Goal: Task Accomplishment & Management: Manage account settings

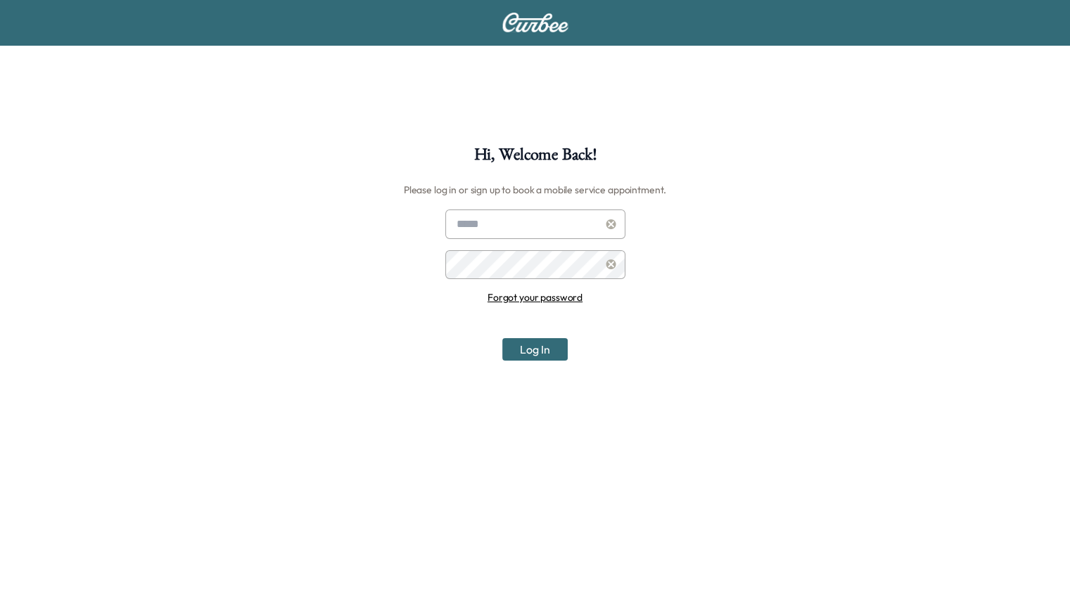
type input "**********"
click at [520, 345] on button "Log In" at bounding box center [534, 349] width 65 height 23
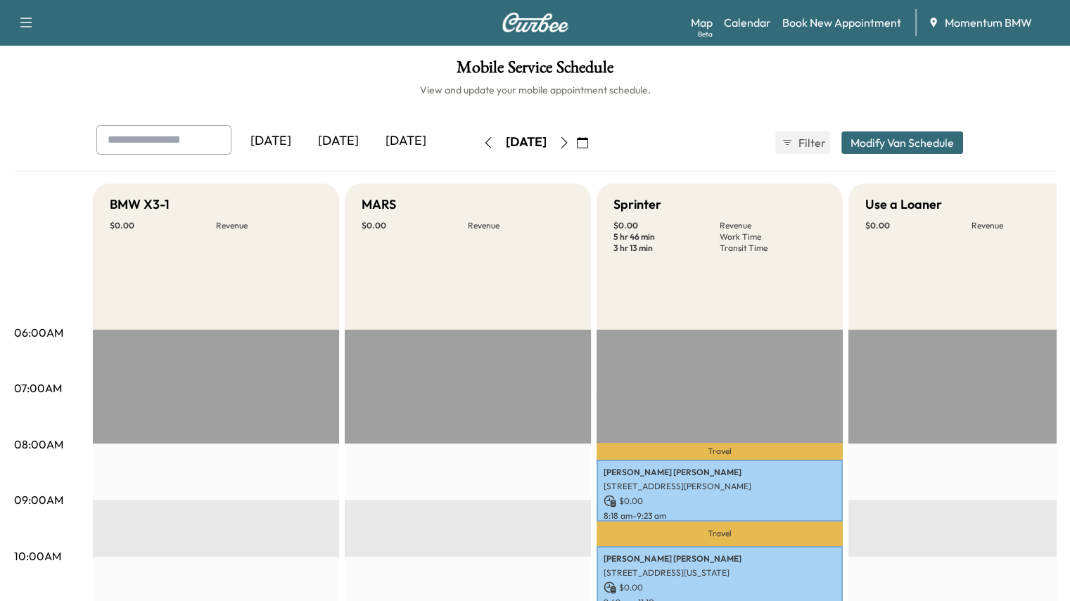
click at [576, 145] on button "button" at bounding box center [564, 143] width 24 height 23
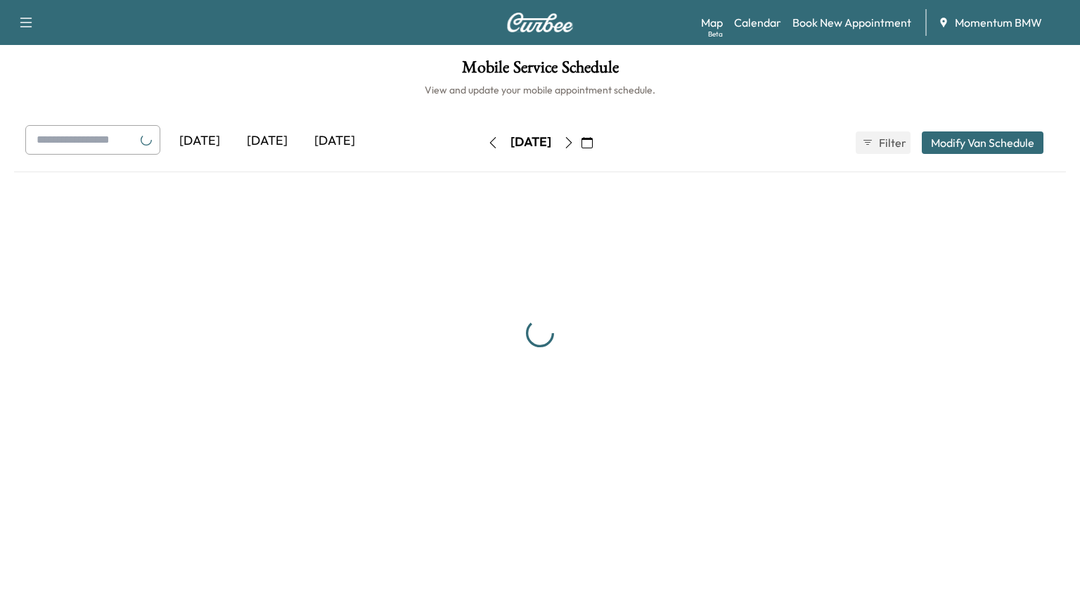
click at [551, 143] on div "[DATE]" at bounding box center [531, 143] width 41 height 18
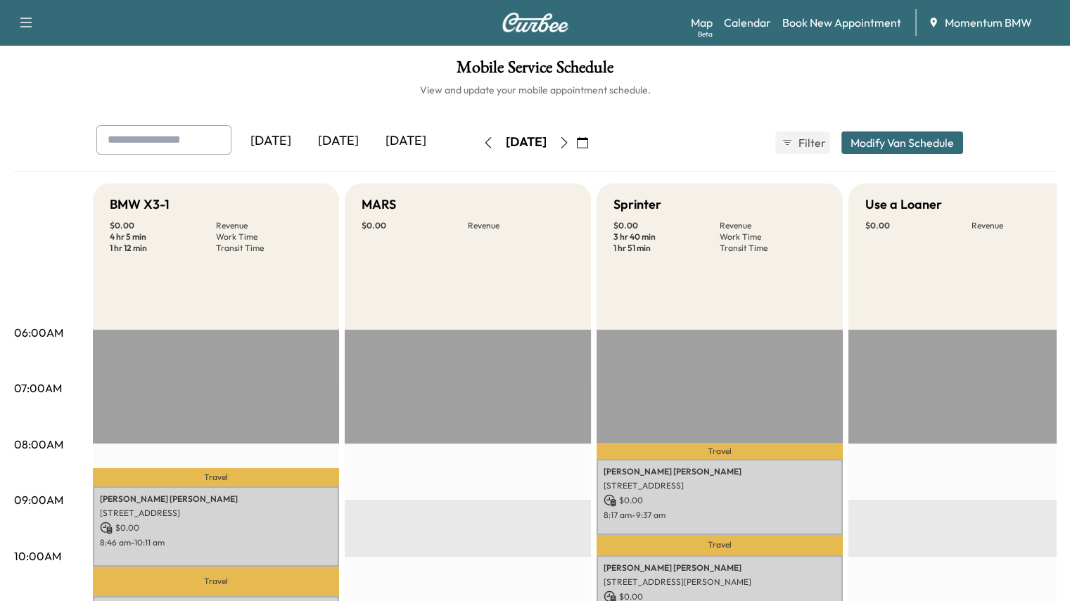
click at [570, 139] on icon "button" at bounding box center [563, 142] width 11 height 11
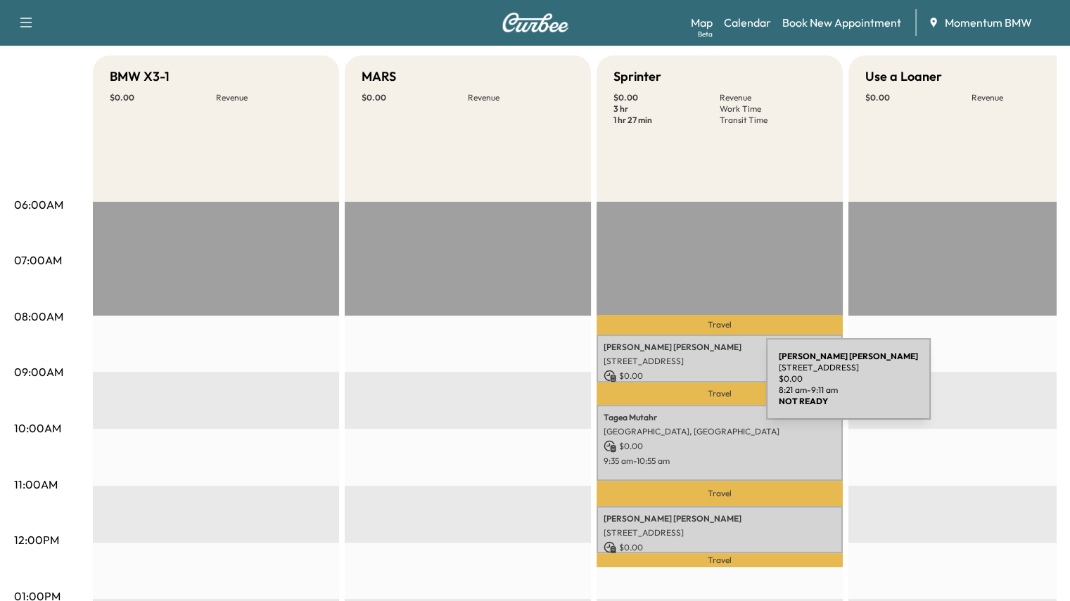
scroll to position [281, 0]
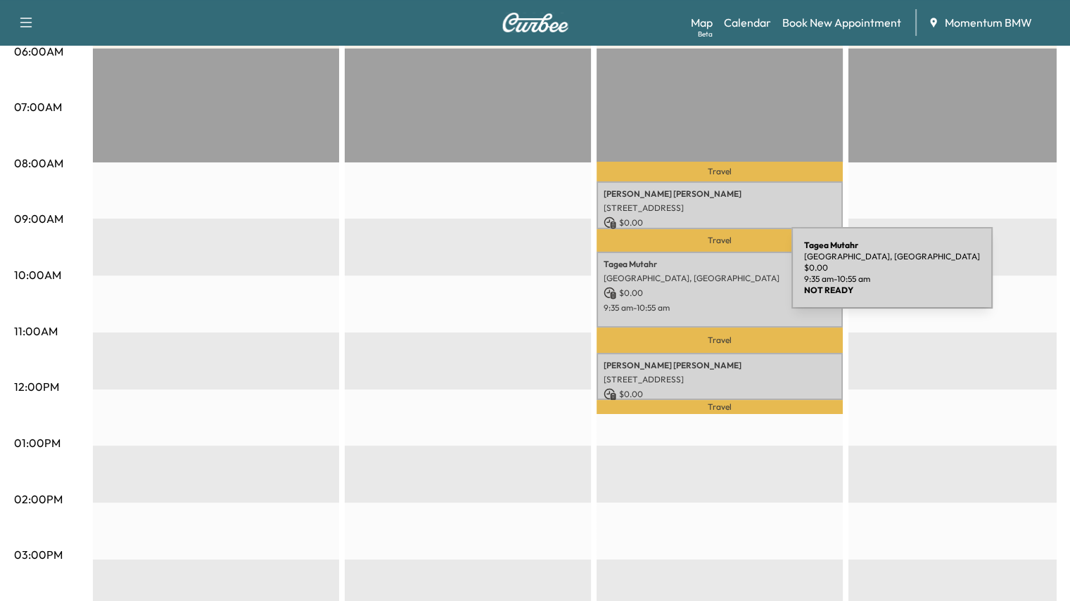
click at [686, 276] on p "[GEOGRAPHIC_DATA], [GEOGRAPHIC_DATA]" at bounding box center [719, 278] width 232 height 11
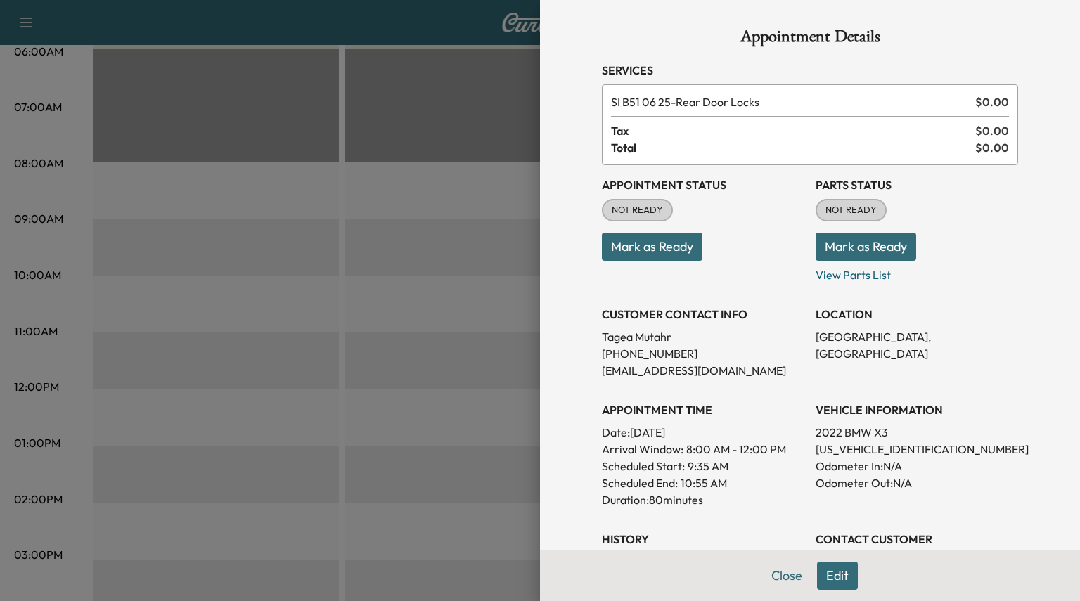
click at [831, 579] on button "Edit" at bounding box center [837, 576] width 41 height 28
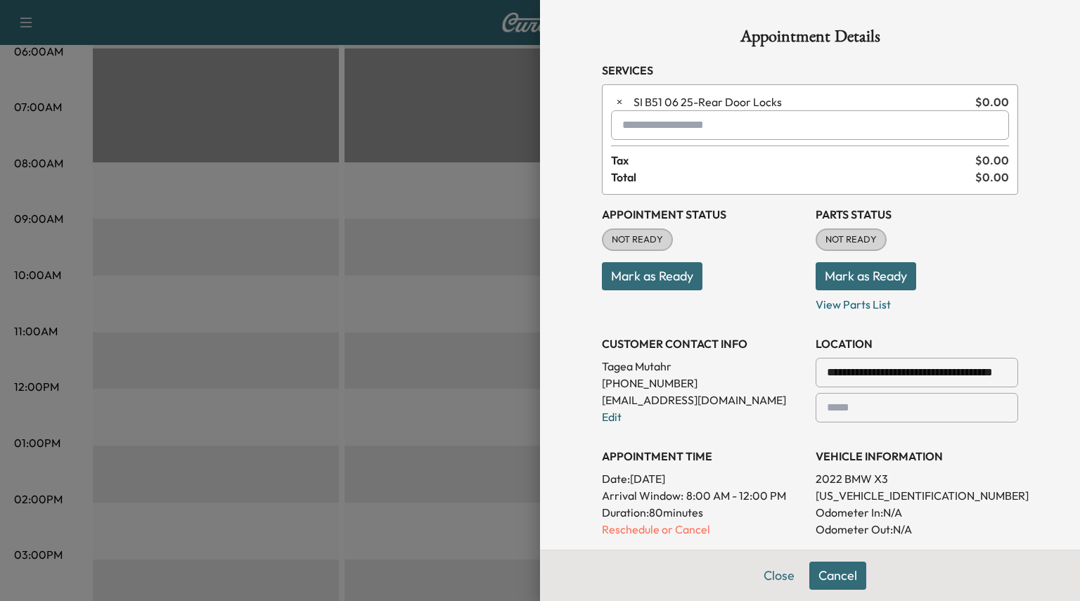
click at [637, 124] on input "text" at bounding box center [810, 125] width 398 height 30
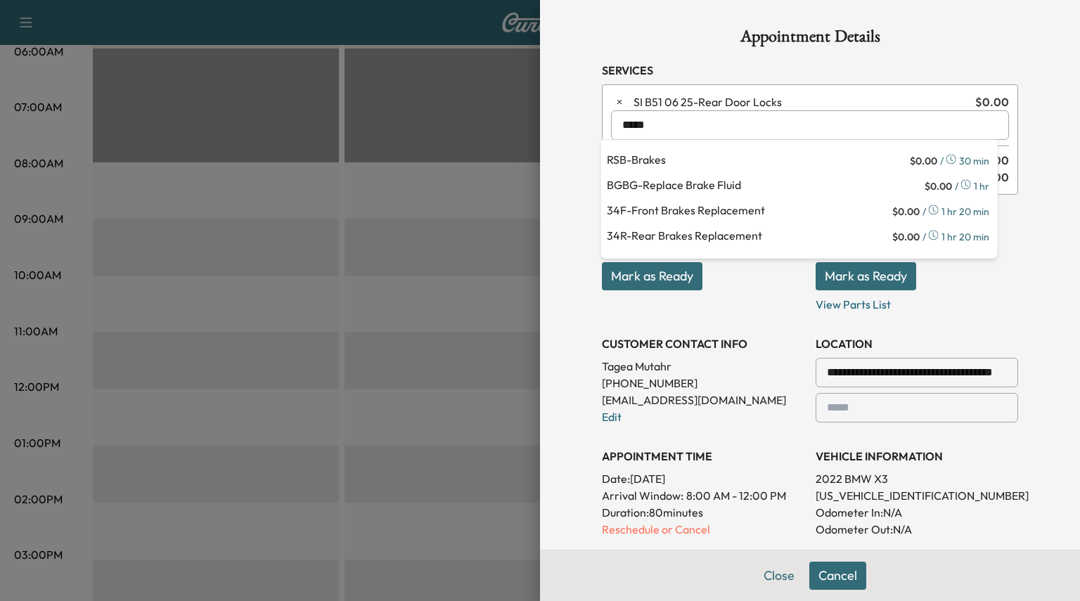
click at [714, 214] on p "34F - Front Brakes Replacement" at bounding box center [748, 212] width 283 height 20
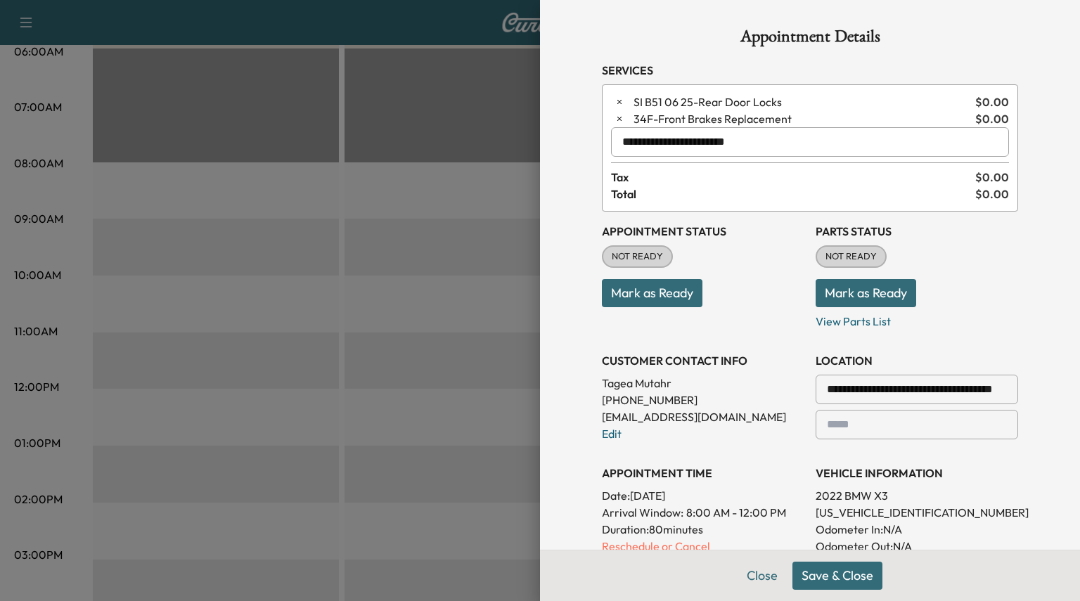
type input "**********"
click at [840, 293] on button "Mark as Ready" at bounding box center [866, 293] width 101 height 28
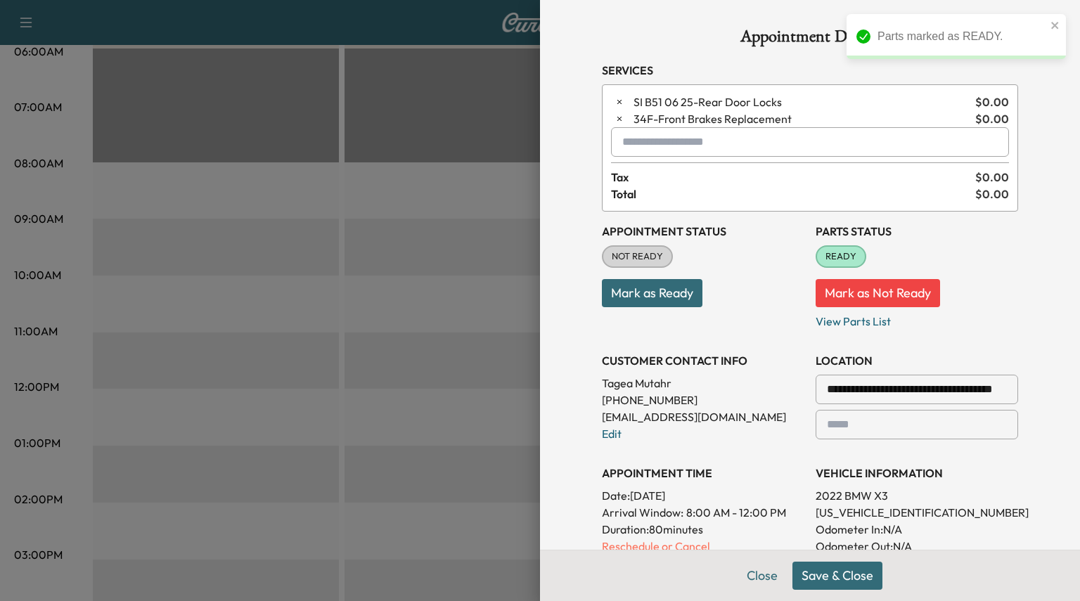
click at [811, 575] on button "Save & Close" at bounding box center [838, 576] width 90 height 28
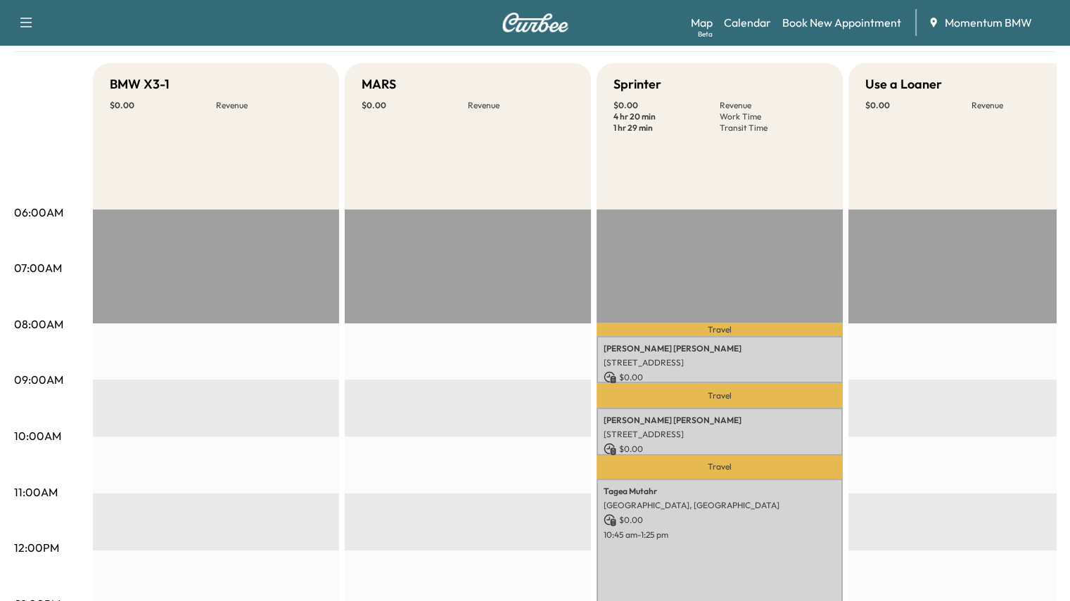
scroll to position [0, 0]
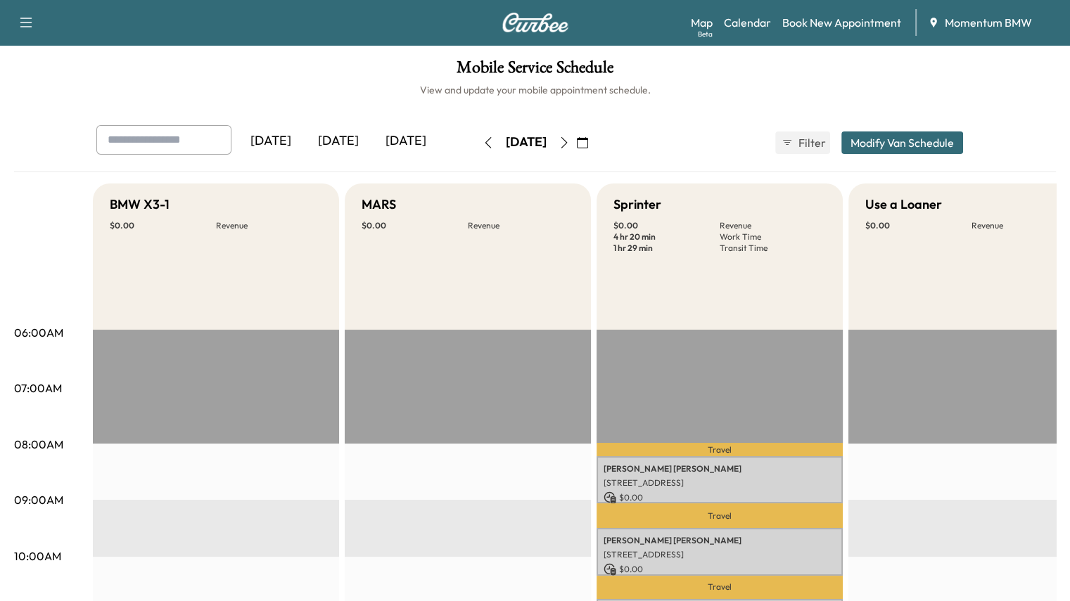
click at [476, 143] on button "button" at bounding box center [488, 143] width 24 height 23
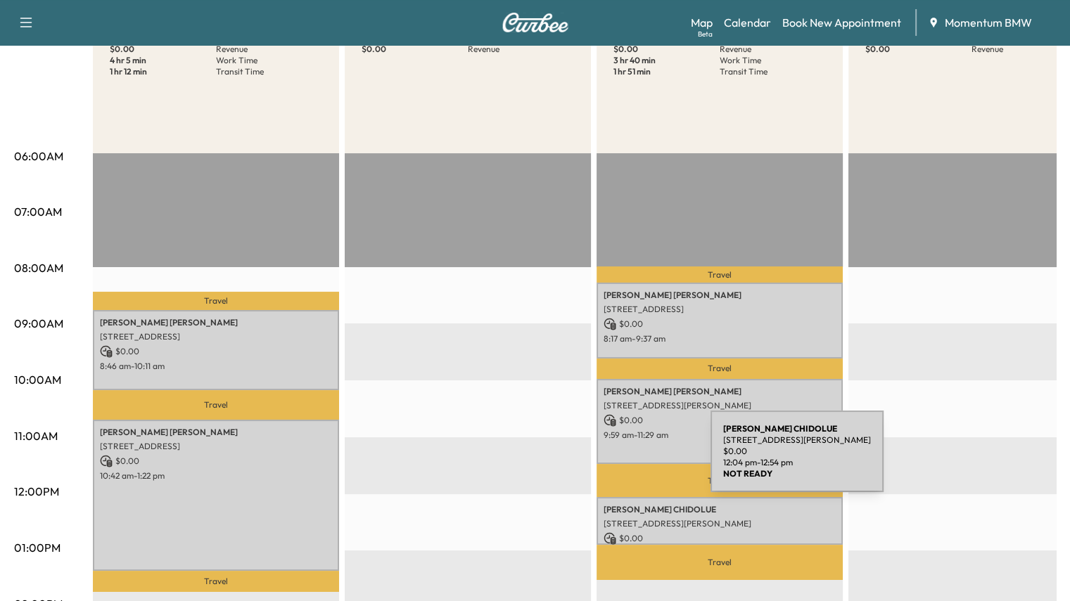
scroll to position [211, 0]
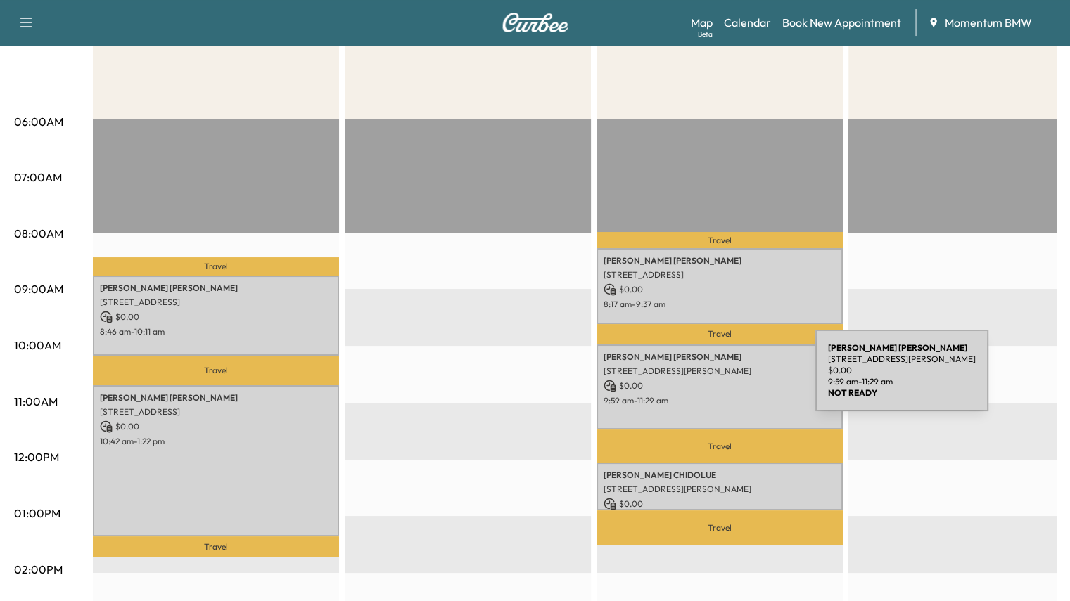
click at [710, 380] on p "$ 0.00" at bounding box center [719, 386] width 232 height 13
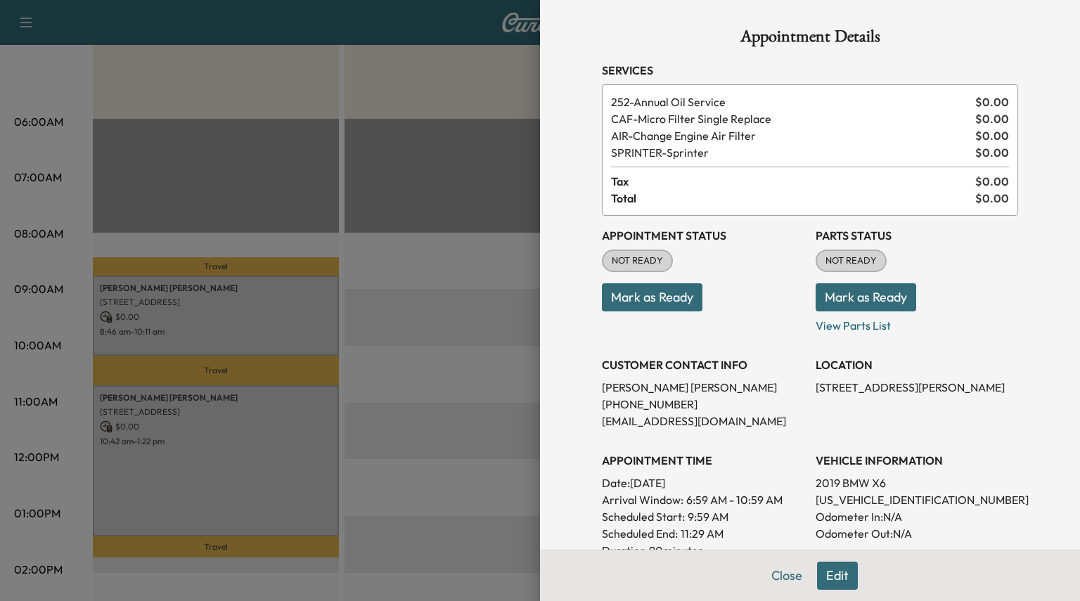
click at [823, 568] on button "Edit" at bounding box center [837, 576] width 41 height 28
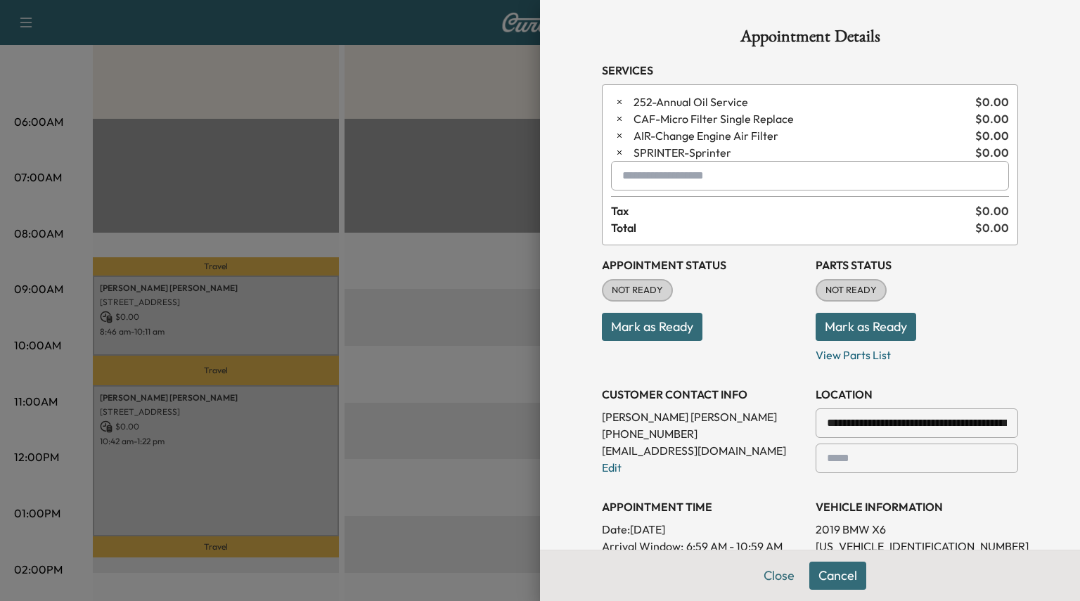
click at [639, 179] on input "text" at bounding box center [810, 176] width 398 height 30
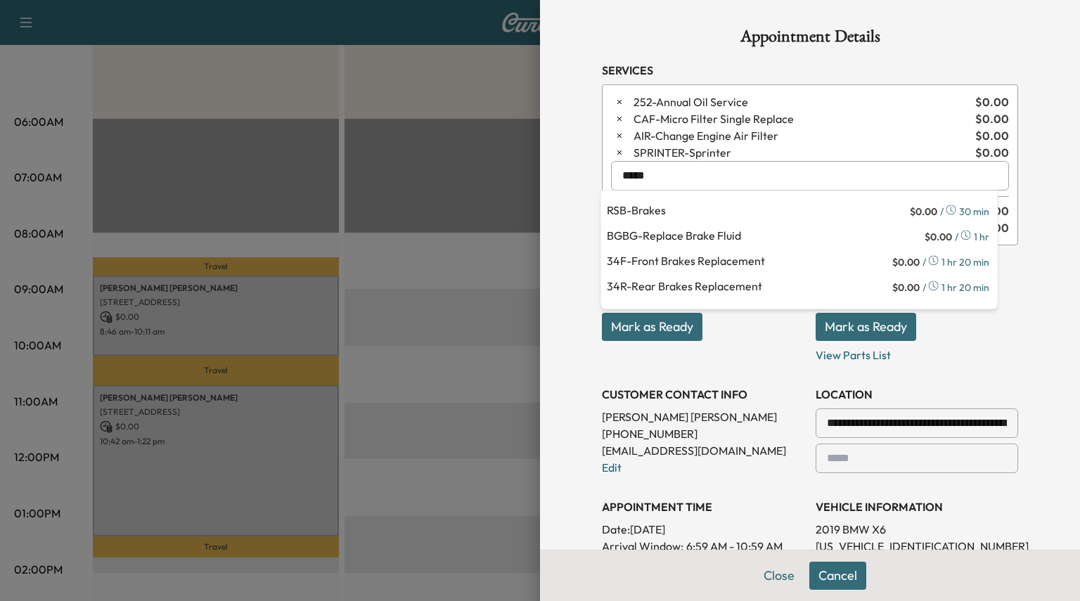
click at [679, 234] on p "BGBG - Replace Brake Fluid" at bounding box center [764, 237] width 315 height 20
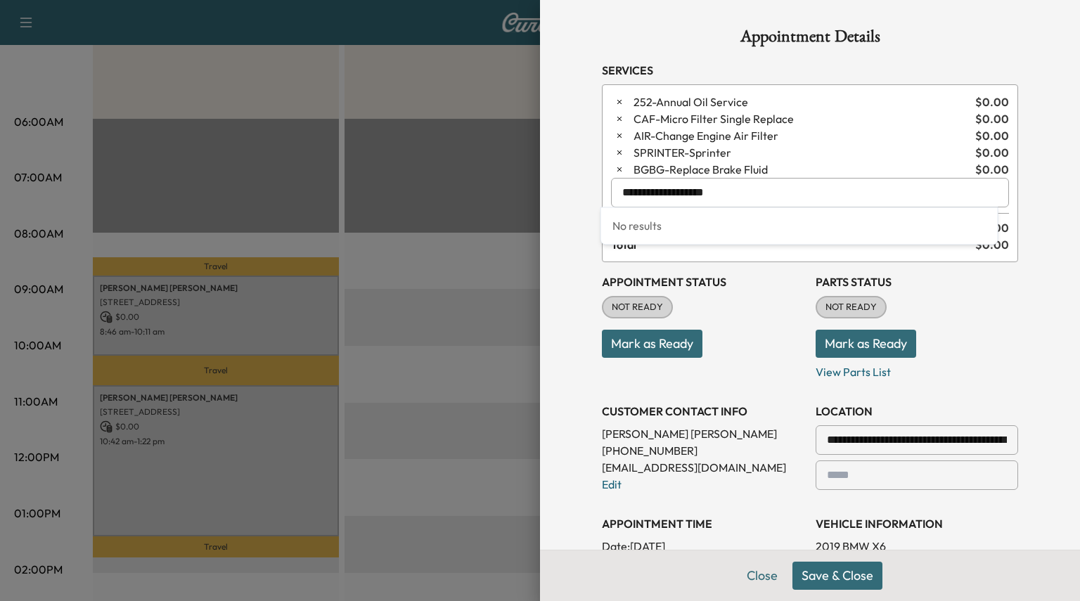
drag, startPoint x: 623, startPoint y: 177, endPoint x: 506, endPoint y: 162, distance: 117.7
click at [506, 162] on div "**********" at bounding box center [540, 300] width 1080 height 601
click at [664, 224] on p "BGCSSM - Coolant Fluid Exchange" at bounding box center [757, 229] width 300 height 20
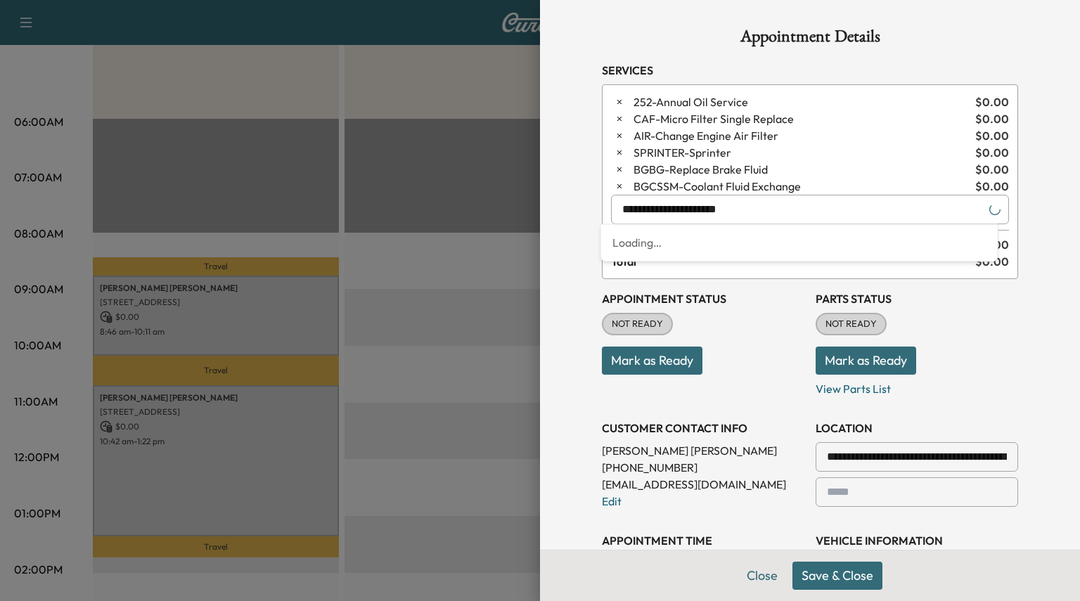
drag, startPoint x: 741, startPoint y: 209, endPoint x: 304, endPoint y: 143, distance: 442.4
click at [304, 143] on div "**********" at bounding box center [540, 300] width 1080 height 601
type input "*"
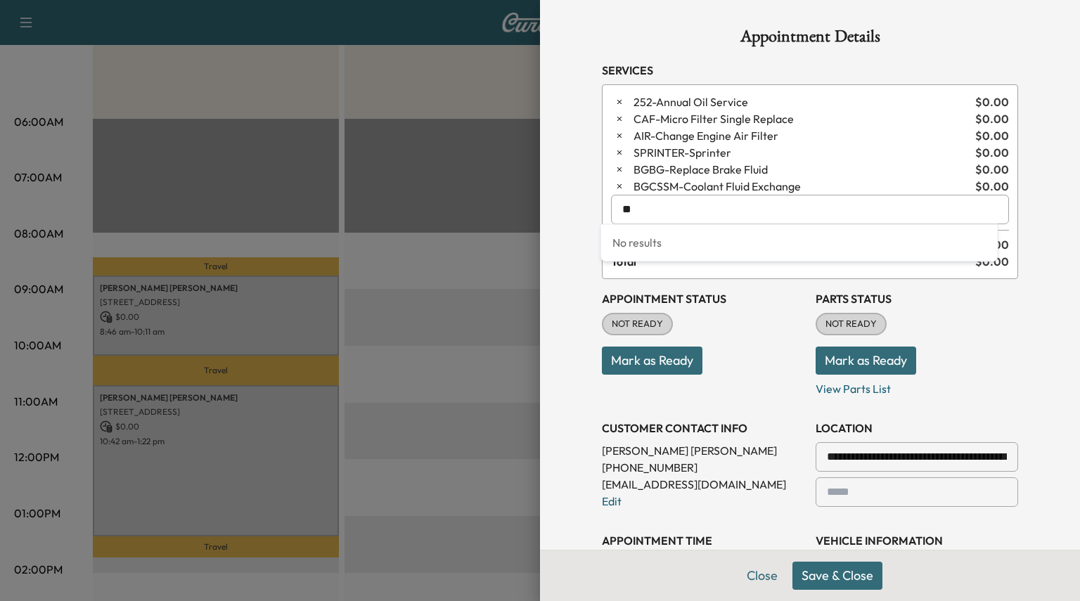
type input "*"
click at [681, 250] on p "BGTHROT - Throttle Body Service" at bounding box center [764, 246] width 315 height 20
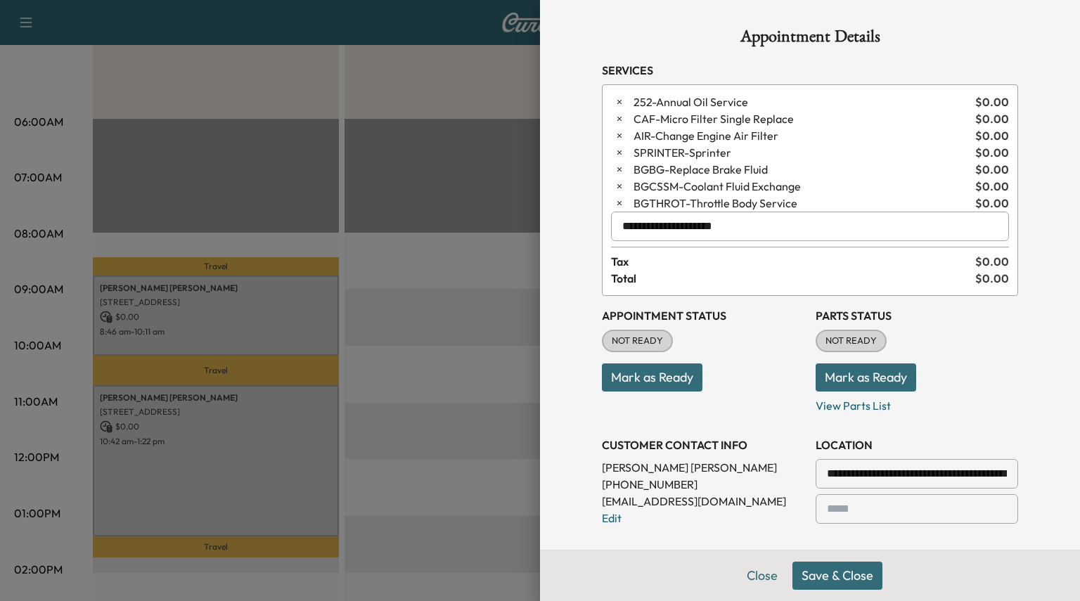
type input "**********"
click at [850, 379] on button "Mark as Ready" at bounding box center [866, 378] width 101 height 28
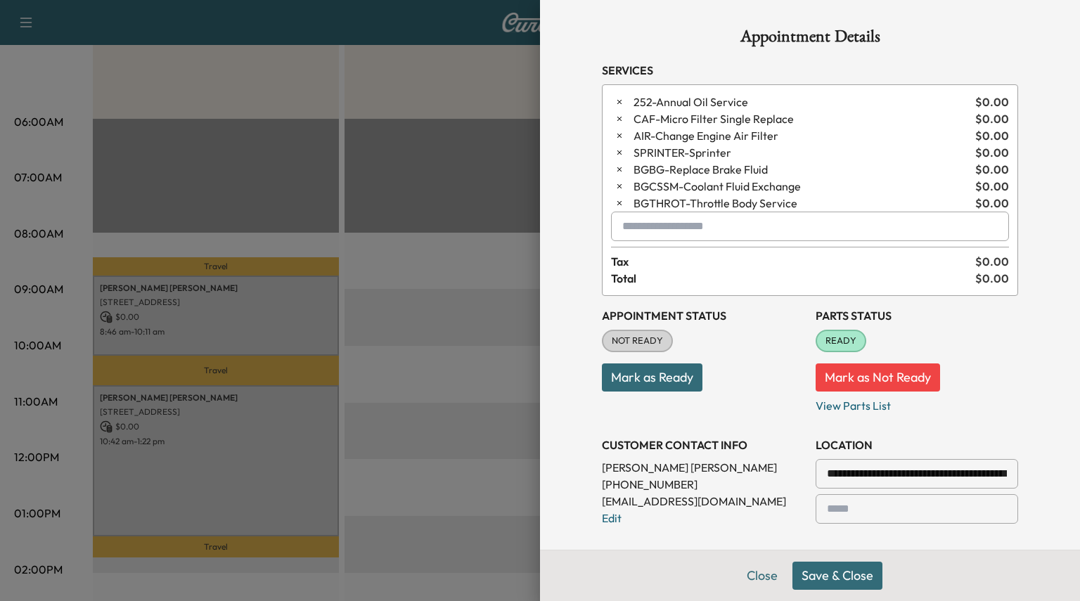
click at [840, 579] on button "Save & Close" at bounding box center [838, 576] width 90 height 28
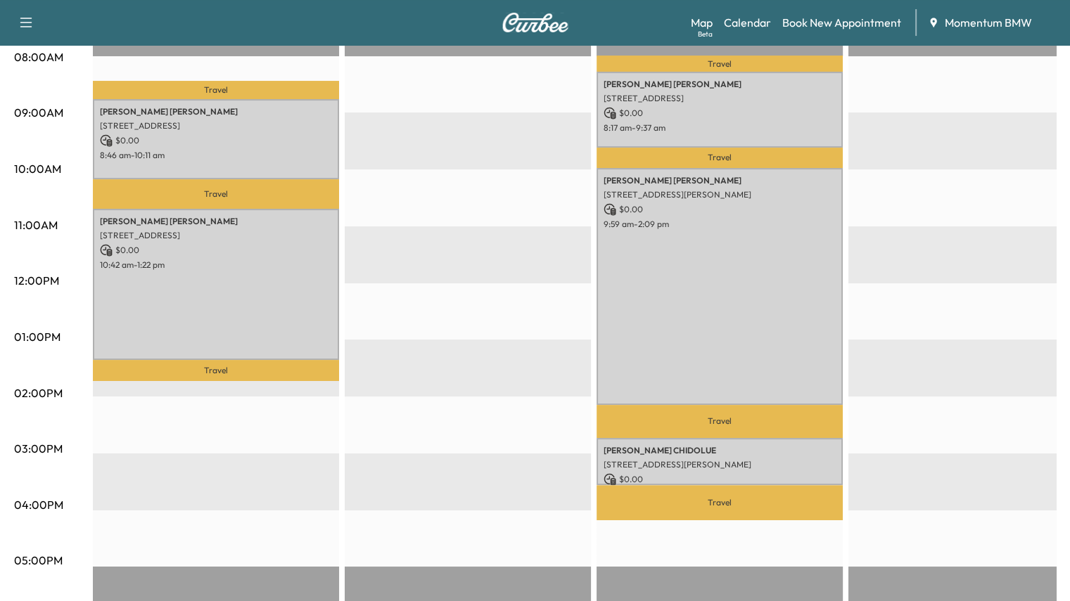
scroll to position [422, 0]
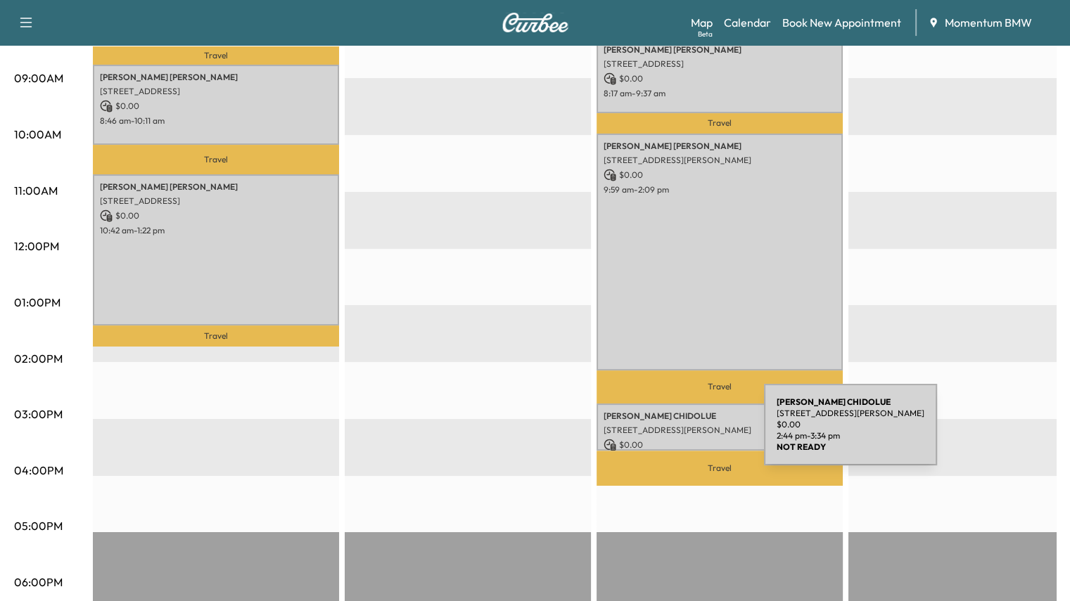
click at [658, 439] on p "$ 0.00" at bounding box center [719, 445] width 232 height 13
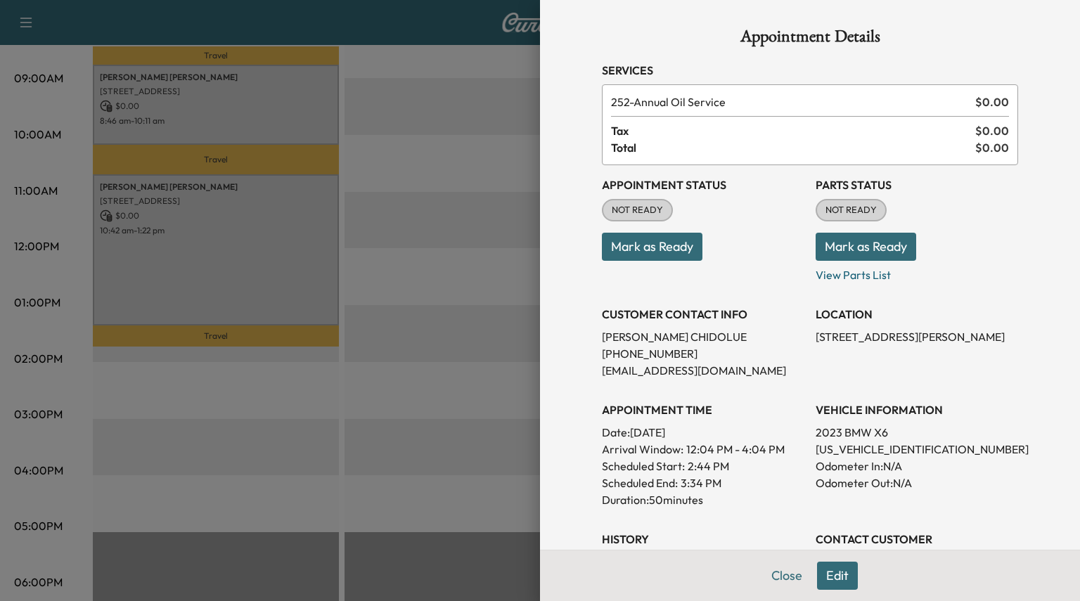
click at [822, 579] on button "Edit" at bounding box center [837, 576] width 41 height 28
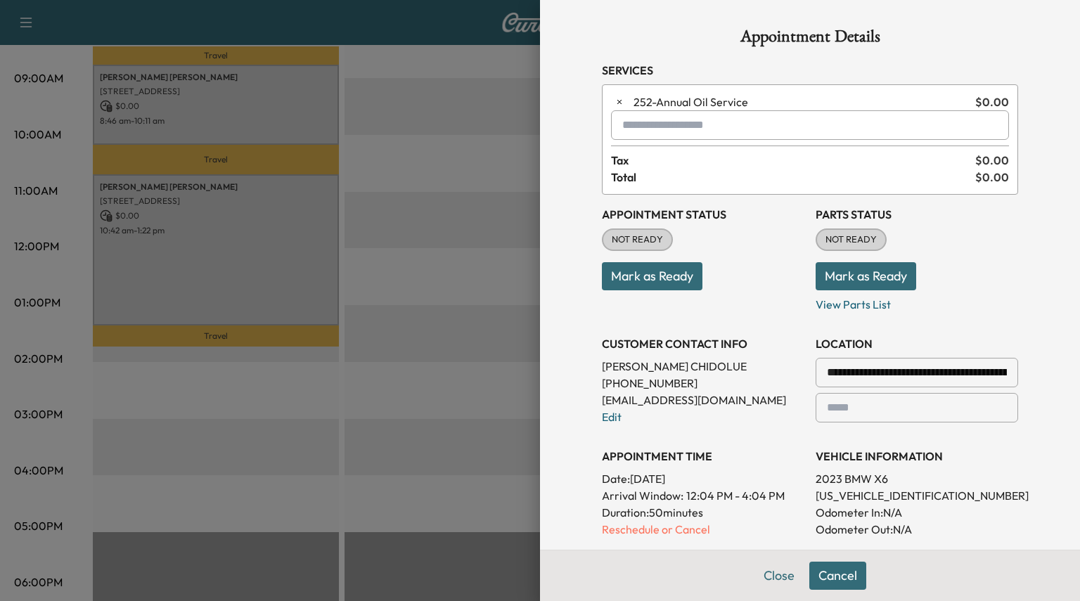
click at [658, 128] on input "text" at bounding box center [810, 125] width 398 height 30
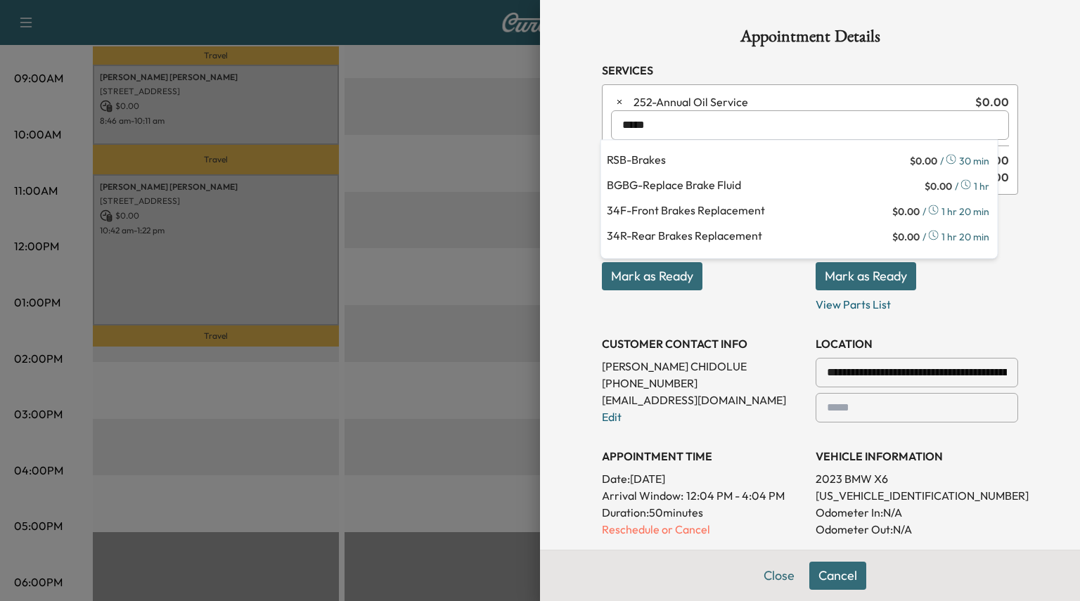
click at [660, 186] on p "BGBG - Replace Brake Fluid" at bounding box center [764, 187] width 315 height 20
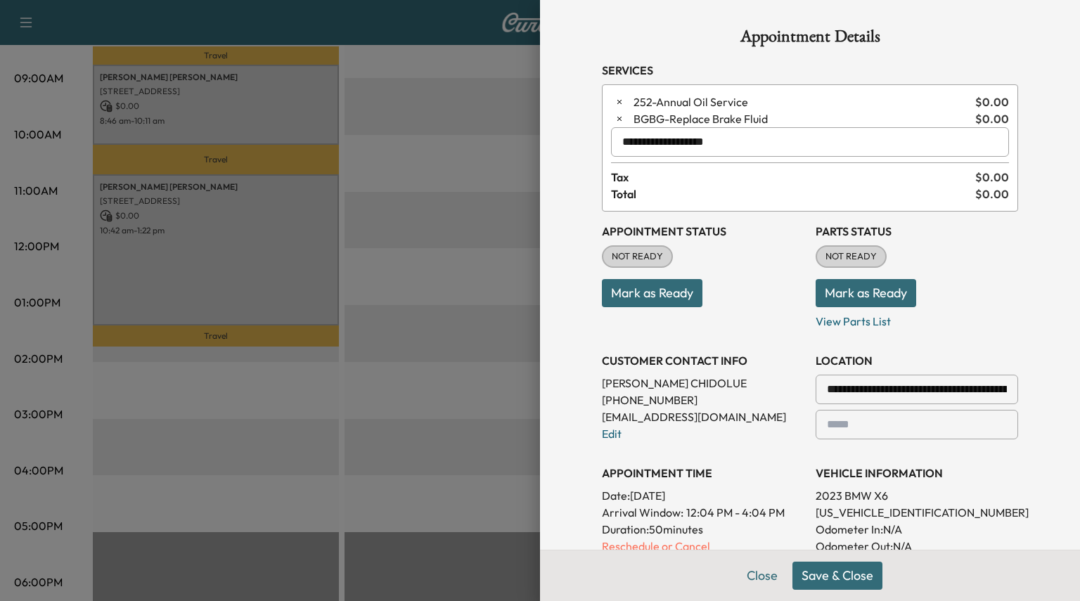
type input "**********"
click at [836, 294] on button "Mark as Ready" at bounding box center [866, 293] width 101 height 28
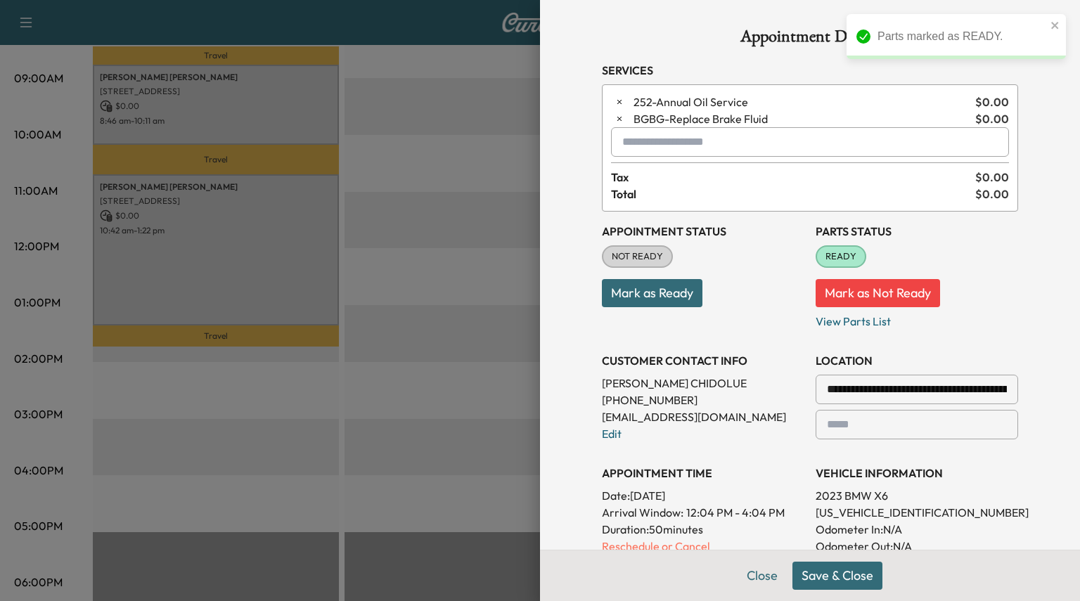
click at [833, 579] on button "Save & Close" at bounding box center [838, 576] width 90 height 28
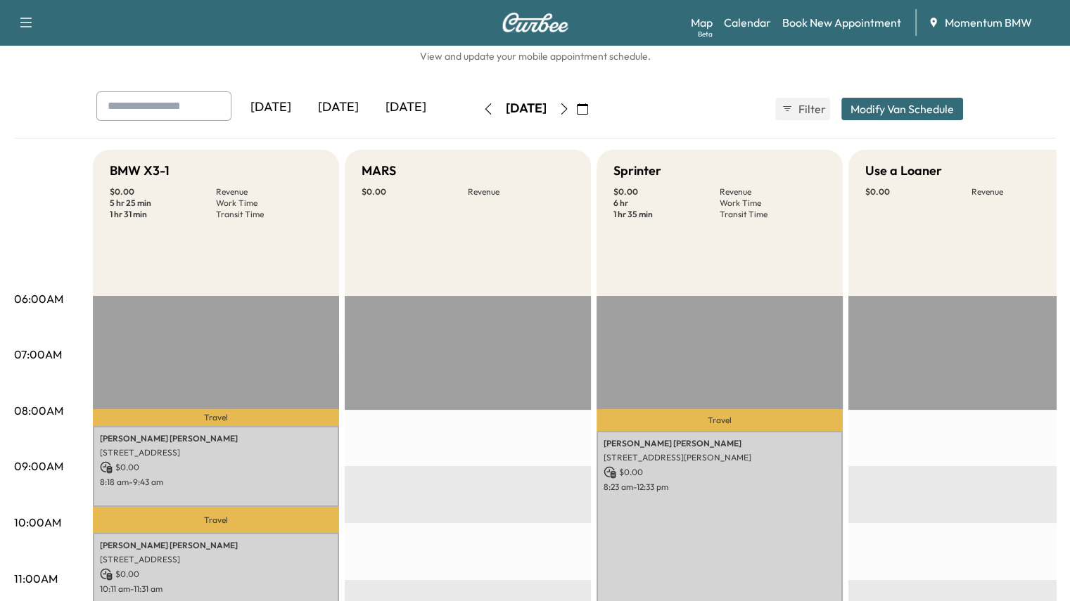
scroll to position [0, 0]
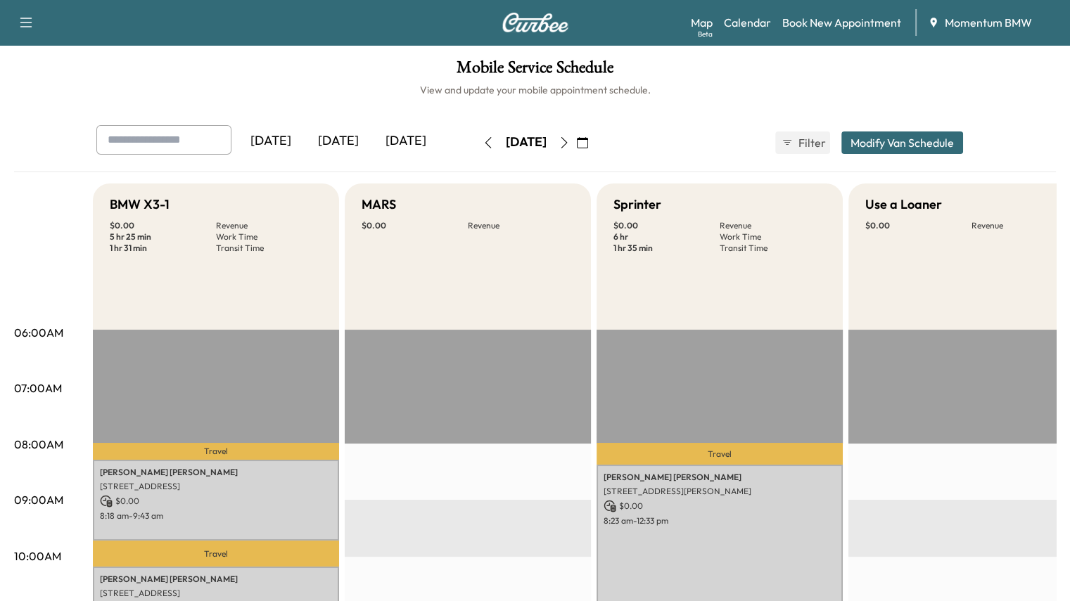
click at [570, 143] on icon "button" at bounding box center [563, 142] width 11 height 11
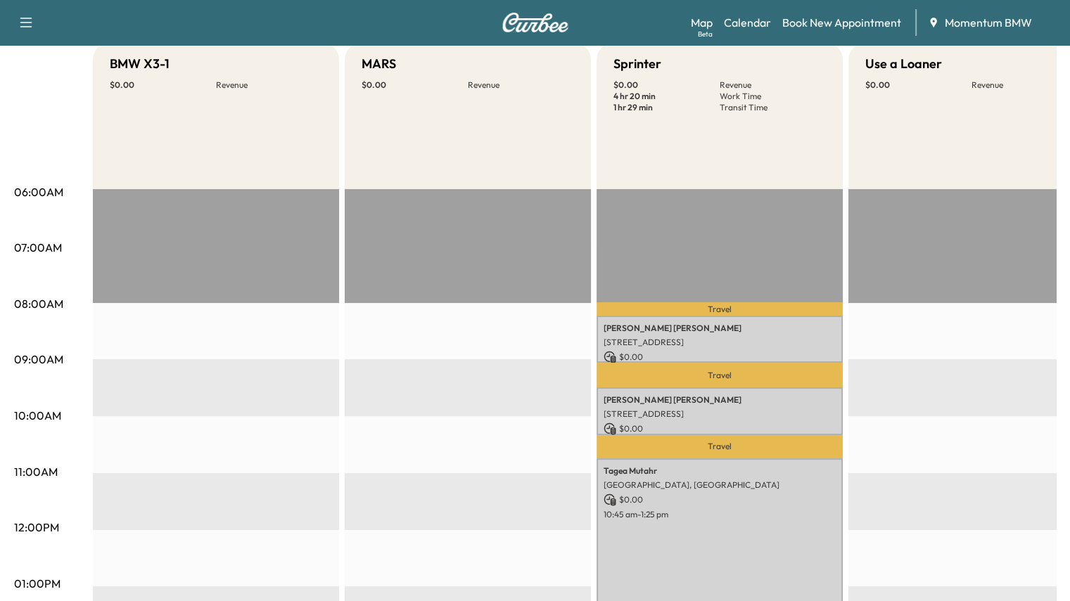
scroll to position [281, 0]
